Goal: Task Accomplishment & Management: Manage account settings

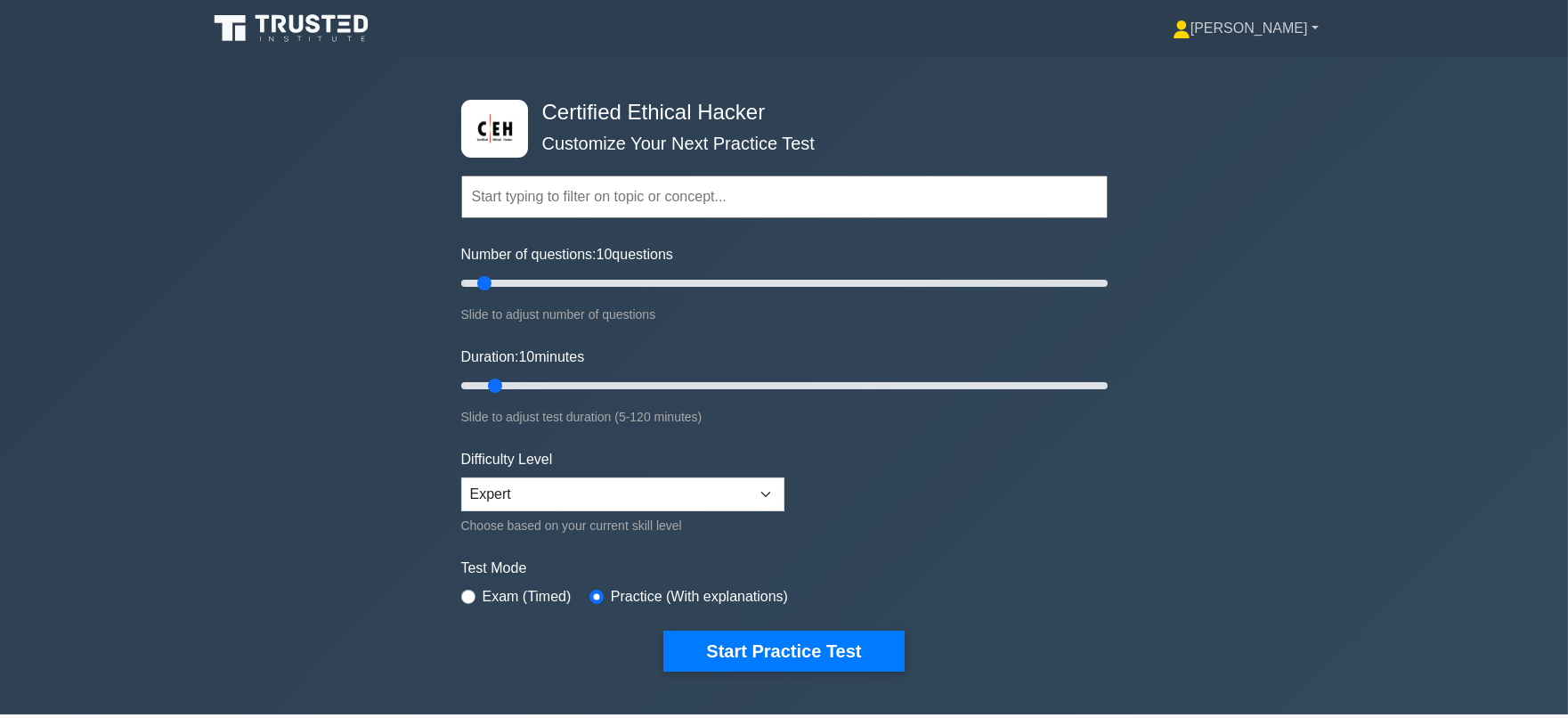
click at [1296, 30] on link "[PERSON_NAME]" at bounding box center [1246, 28] width 232 height 36
click at [1272, 102] on link "Settings" at bounding box center [1201, 98] width 141 height 28
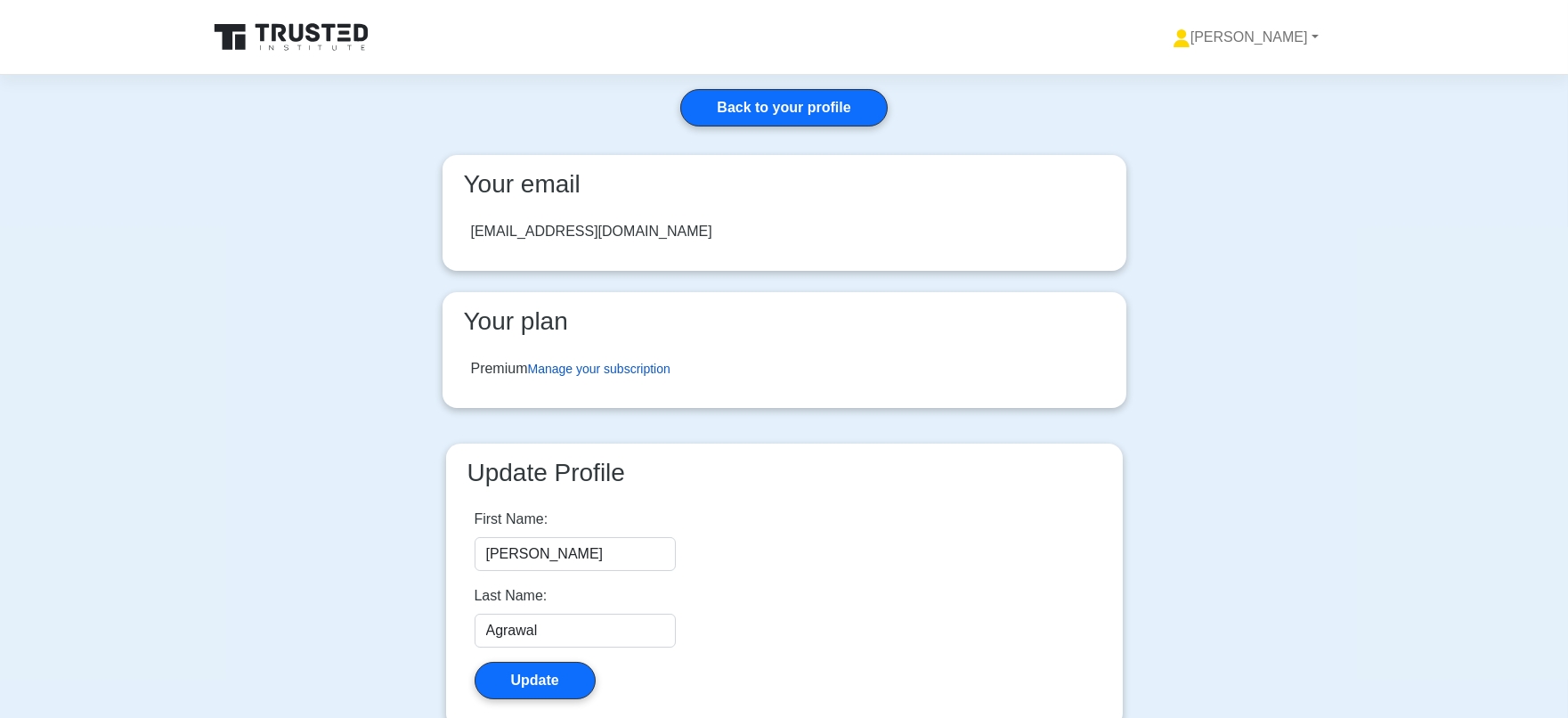
click at [548, 362] on link "Manage your subscription" at bounding box center [599, 369] width 143 height 15
